Goal: Information Seeking & Learning: Check status

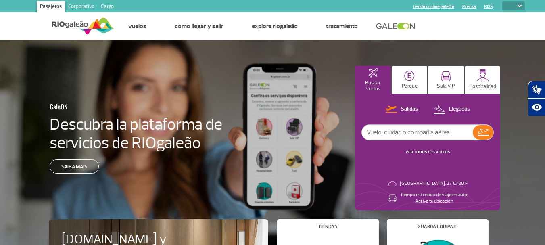
select select
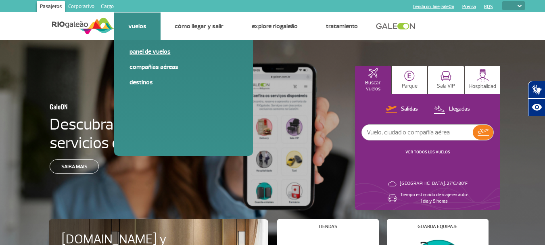
click at [148, 50] on link "Panel de vuelos" at bounding box center [184, 51] width 108 height 9
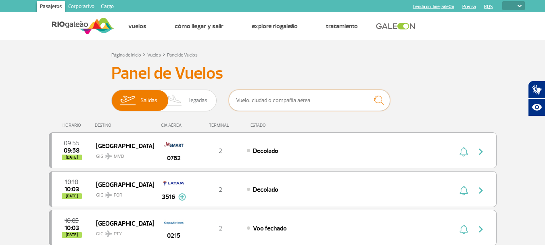
click at [294, 98] on input "text" at bounding box center [309, 100] width 161 height 21
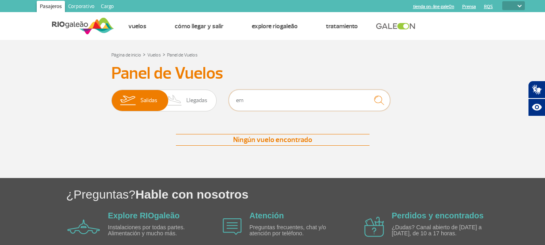
type input "e"
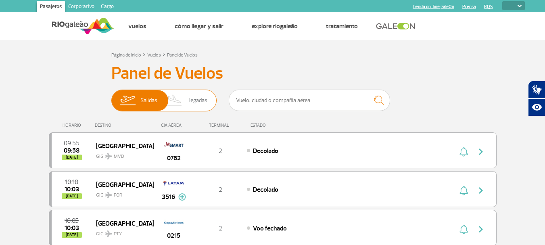
click at [201, 103] on span "Llegadas" at bounding box center [197, 100] width 21 height 21
click at [111, 96] on input "[PERSON_NAME]" at bounding box center [111, 96] width 0 height 0
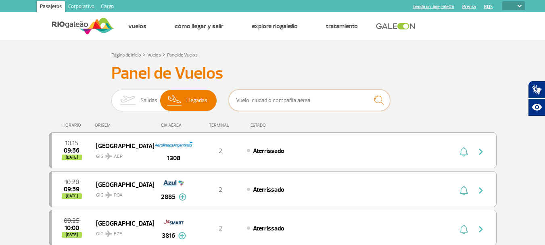
click at [254, 99] on input "text" at bounding box center [309, 100] width 161 height 21
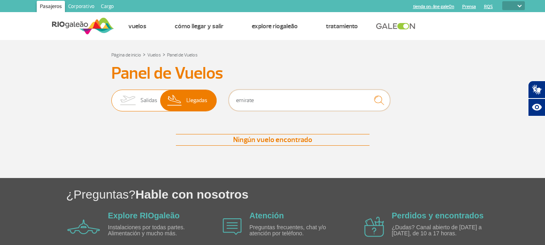
type input "emirate"
click at [143, 96] on span "Salidas" at bounding box center [148, 100] width 17 height 21
click at [111, 96] on input "[PERSON_NAME]" at bounding box center [111, 96] width 0 height 0
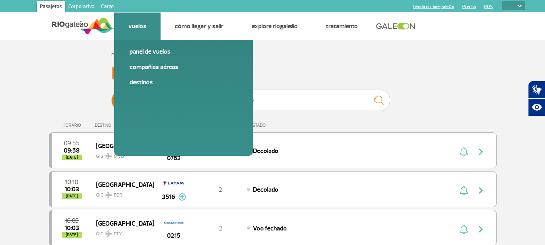
click at [141, 82] on link "Destinos" at bounding box center [184, 82] width 108 height 9
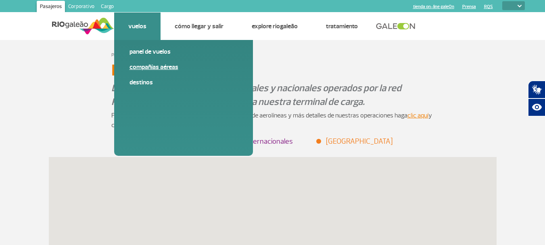
click at [149, 67] on link "Compañías aéreas" at bounding box center [184, 67] width 108 height 9
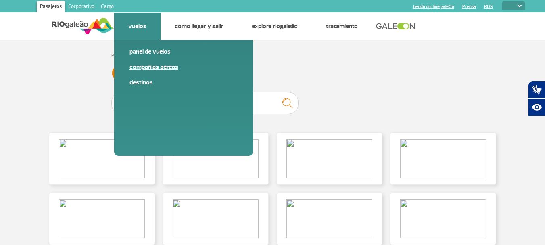
click at [149, 67] on link "Compañías aéreas" at bounding box center [184, 67] width 108 height 9
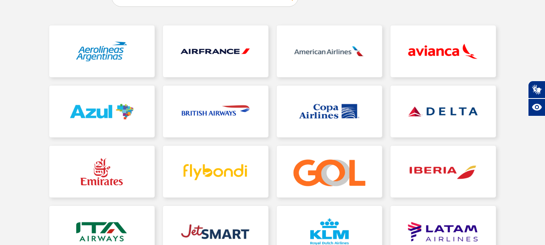
scroll to position [121, 0]
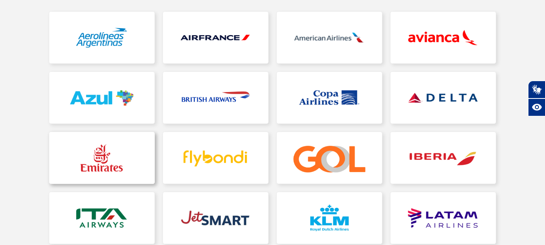
click at [122, 146] on link at bounding box center [101, 158] width 105 height 52
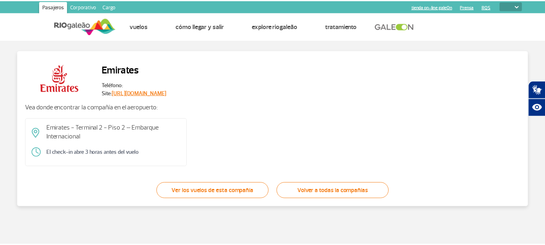
scroll to position [10, 0]
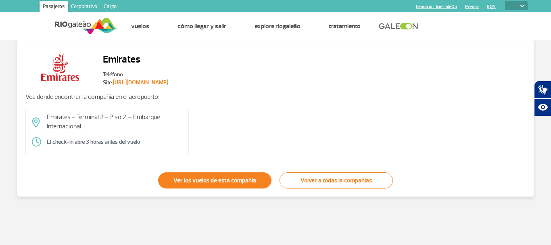
click at [226, 179] on link "Ver los vuelos de esta compañía" at bounding box center [214, 180] width 113 height 16
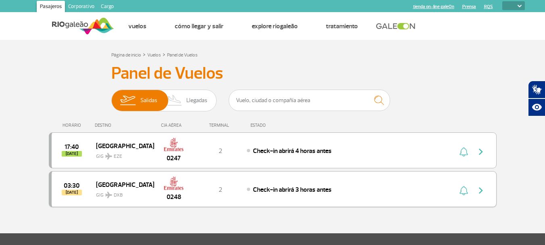
click at [479, 187] on img "button" at bounding box center [481, 191] width 10 height 10
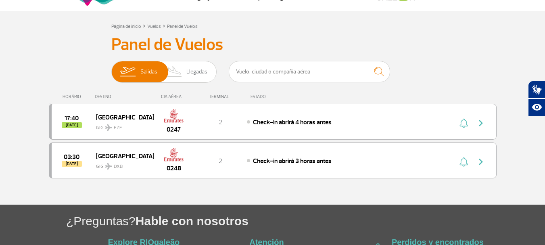
scroll to position [14, 0]
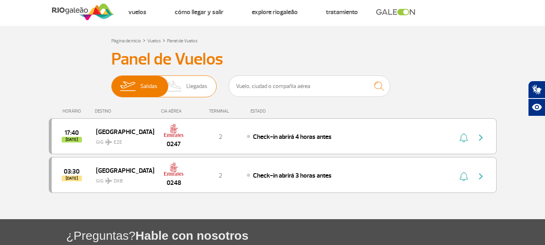
click at [205, 85] on span "Llegadas" at bounding box center [197, 86] width 21 height 21
click at [197, 85] on span "Llegadas" at bounding box center [197, 86] width 21 height 21
click at [111, 82] on input "[PERSON_NAME]" at bounding box center [111, 82] width 0 height 0
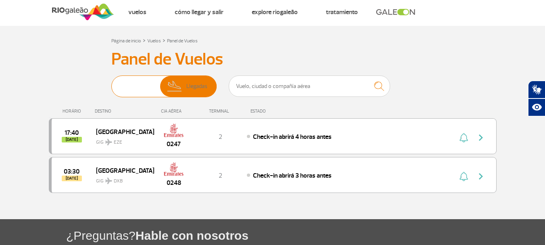
click at [197, 85] on span "Llegadas" at bounding box center [197, 86] width 21 height 21
click at [111, 82] on input "[PERSON_NAME]" at bounding box center [111, 82] width 0 height 0
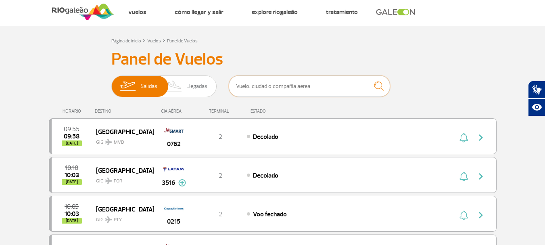
click at [245, 85] on input "text" at bounding box center [309, 85] width 161 height 21
type input "emirate"
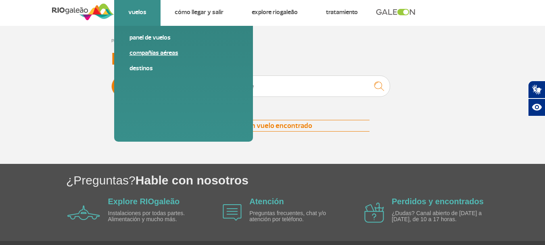
click at [149, 52] on link "Compañías aéreas" at bounding box center [184, 52] width 108 height 9
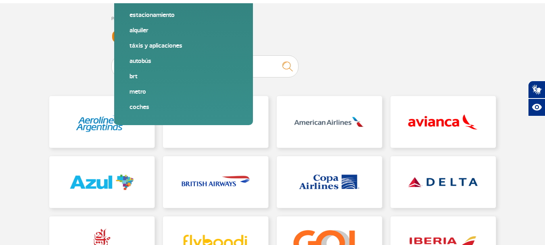
scroll to position [81, 0]
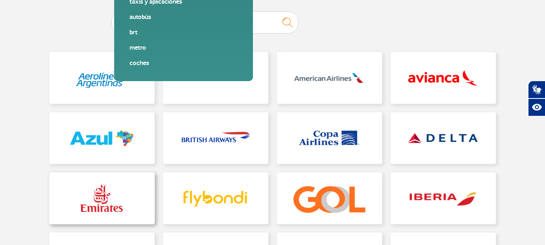
click at [118, 193] on link at bounding box center [101, 198] width 105 height 52
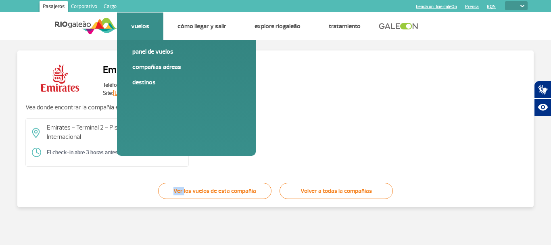
click at [140, 79] on link "Destinos" at bounding box center [186, 82] width 108 height 9
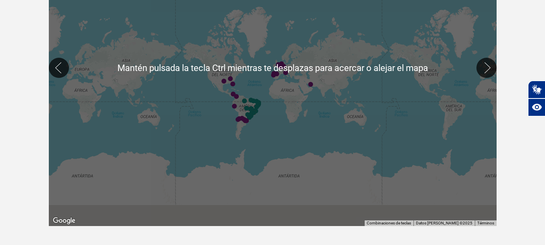
scroll to position [242, 0]
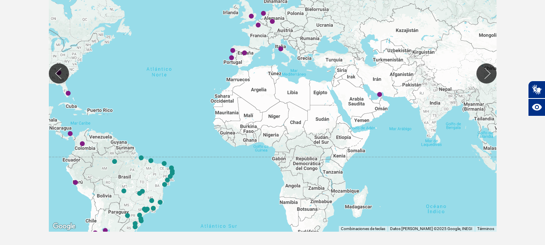
drag, startPoint x: 87, startPoint y: 126, endPoint x: 182, endPoint y: 111, distance: 96.5
click at [181, 111] on div at bounding box center [273, 73] width 448 height 317
click at [182, 111] on div at bounding box center [273, 73] width 448 height 317
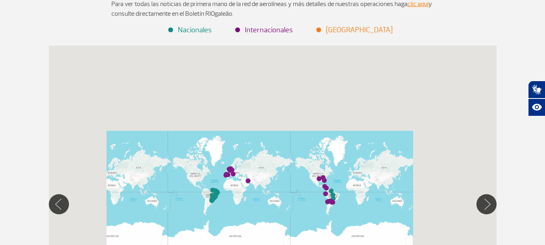
scroll to position [113, 0]
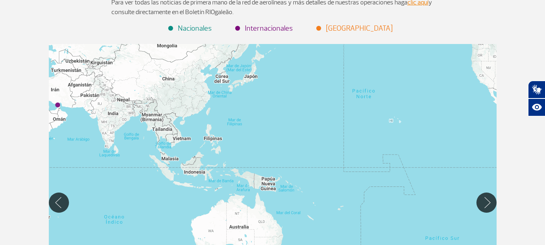
drag, startPoint x: 331, startPoint y: 173, endPoint x: 232, endPoint y: 145, distance: 102.5
click at [214, 142] on div at bounding box center [273, 202] width 448 height 317
click at [214, 145] on div at bounding box center [273, 202] width 448 height 317
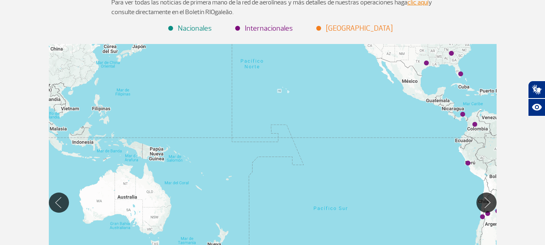
drag, startPoint x: 388, startPoint y: 107, endPoint x: 203, endPoint y: 192, distance: 203.2
click at [203, 192] on div at bounding box center [273, 202] width 448 height 317
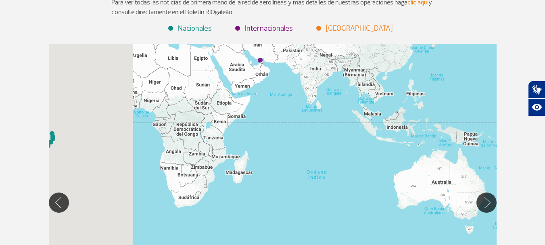
drag, startPoint x: 127, startPoint y: 148, endPoint x: 306, endPoint y: 121, distance: 180.5
click at [284, 125] on div at bounding box center [273, 202] width 448 height 317
click at [302, 122] on div at bounding box center [273, 202] width 448 height 317
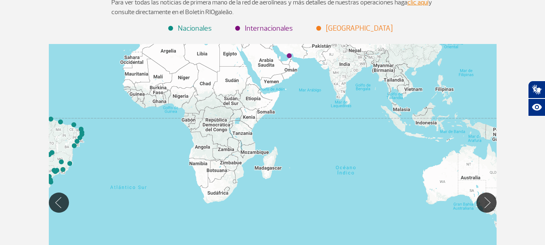
drag, startPoint x: 125, startPoint y: 156, endPoint x: 294, endPoint y: 102, distance: 178.1
click at [289, 103] on div at bounding box center [273, 202] width 448 height 317
click at [290, 102] on div at bounding box center [273, 202] width 448 height 317
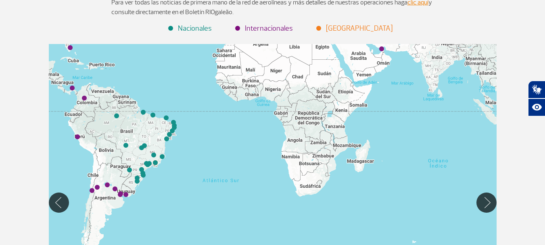
drag, startPoint x: 132, startPoint y: 140, endPoint x: 284, endPoint y: 126, distance: 152.0
click at [283, 126] on div at bounding box center [273, 202] width 448 height 317
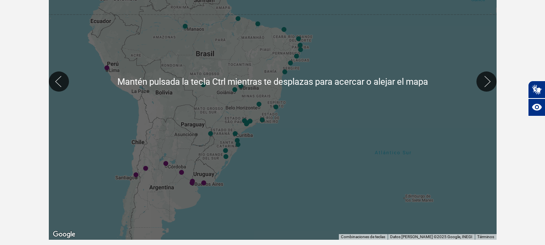
scroll to position [194, 0]
